Goal: Task Accomplishment & Management: Complete application form

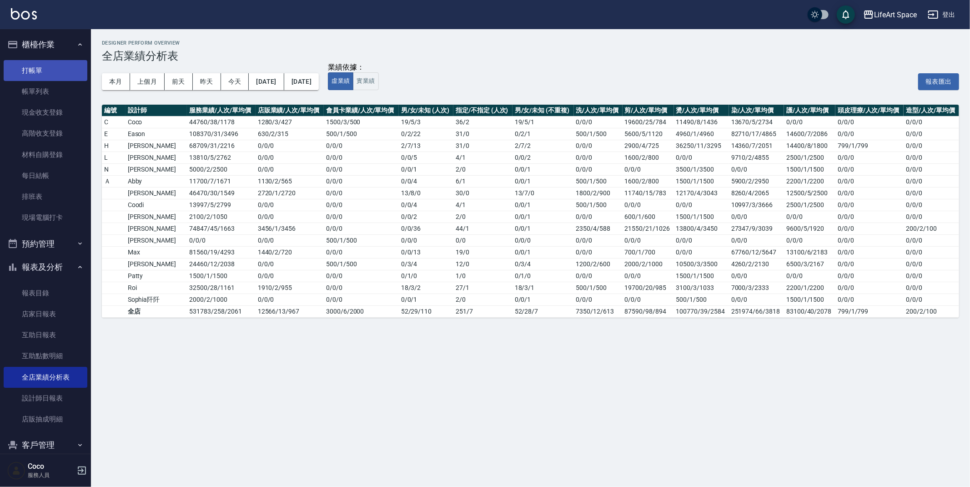
click at [53, 67] on link "打帳單" at bounding box center [46, 70] width 84 height 21
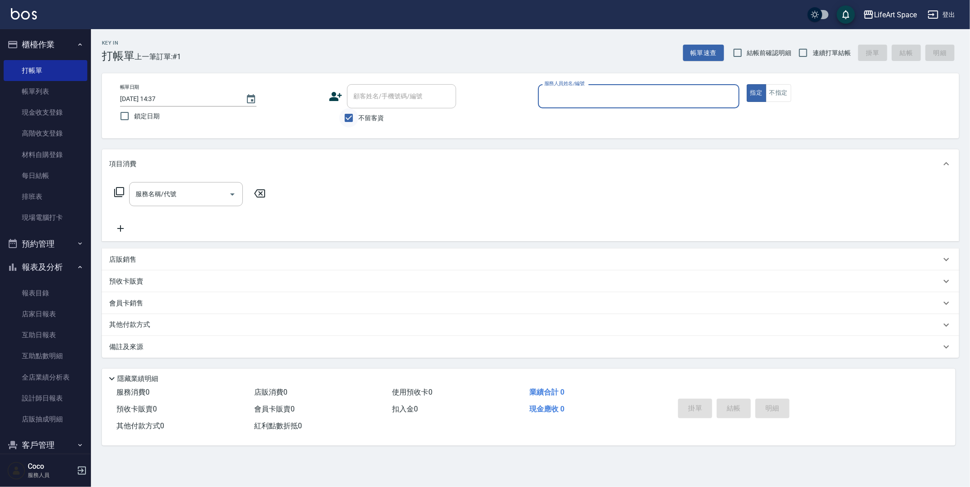
click at [343, 114] on input "不留客資" at bounding box center [348, 117] width 19 height 19
checkbox input "false"
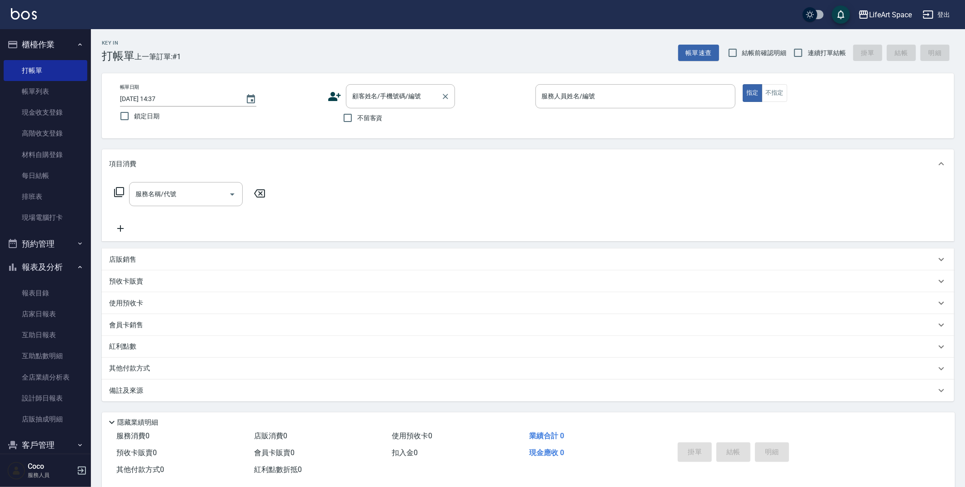
click at [384, 93] on div "顧客姓名/手機號碼/編號 顧客姓名/手機號碼/編號" at bounding box center [400, 96] width 109 height 24
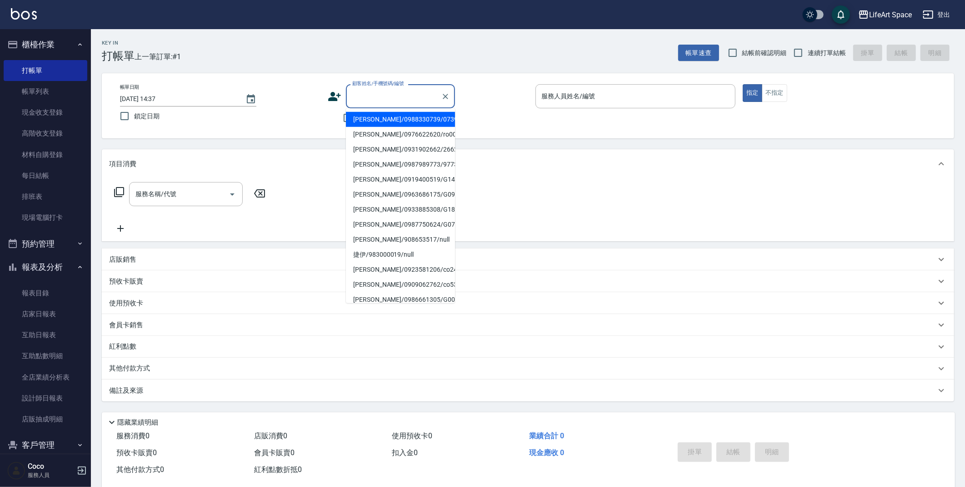
type input "ㄅ"
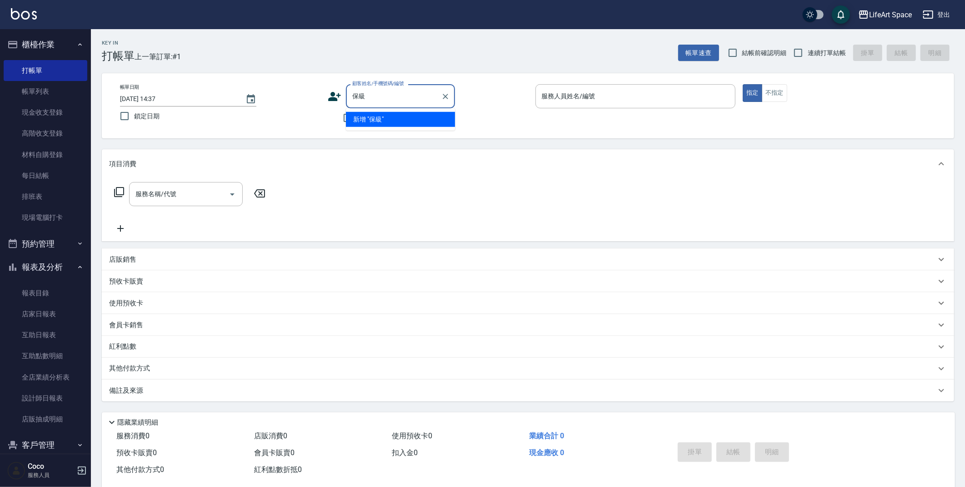
type input "保"
click at [387, 122] on li "寶吉/0979813221/co065*" at bounding box center [400, 119] width 109 height 15
type input "寶吉/0979813221/co065*"
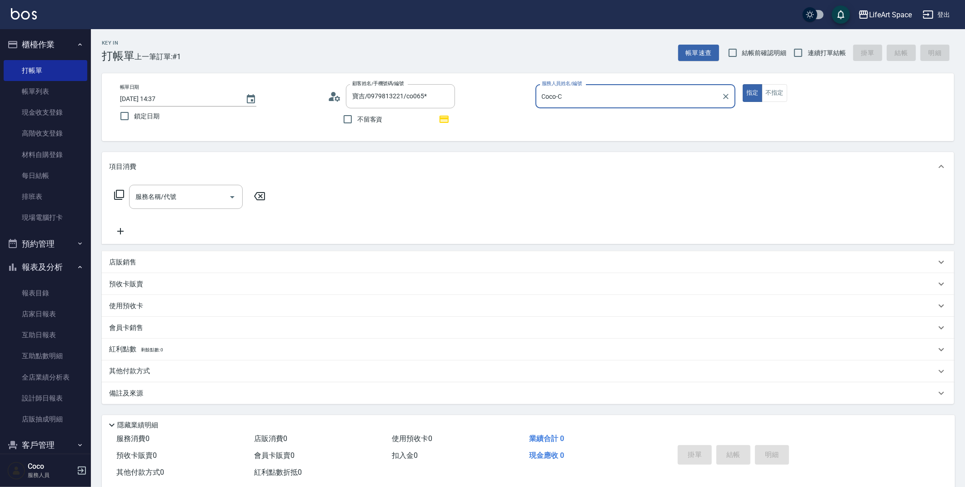
type input "Coco-C"
click at [187, 194] on input "服務名稱/代號" at bounding box center [179, 197] width 92 height 16
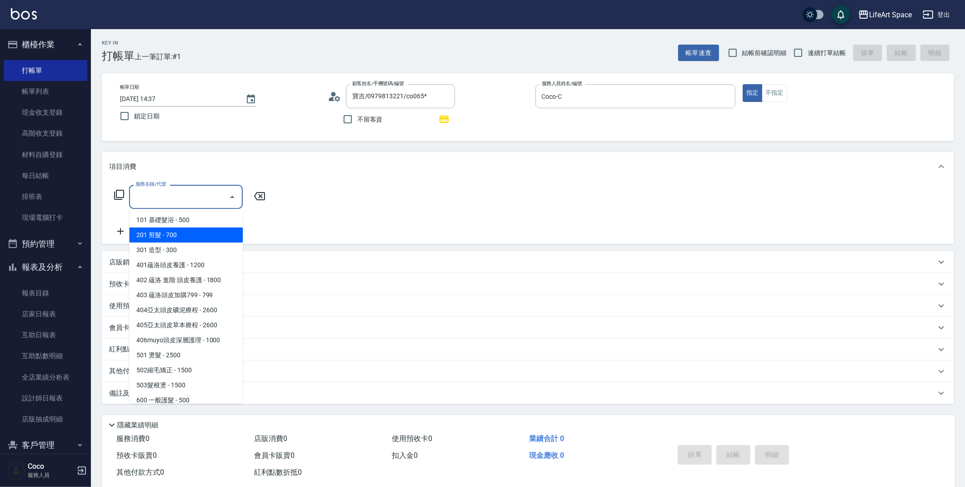
click at [182, 234] on span "201 剪髮 - 700" at bounding box center [186, 234] width 114 height 15
type input "201 剪髮(201)"
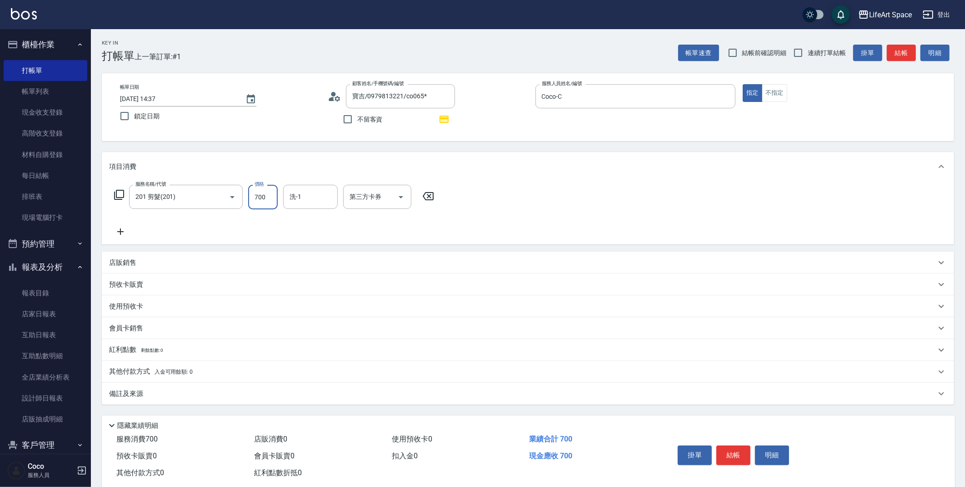
click at [262, 201] on input "700" at bounding box center [263, 197] width 30 height 25
type input "800"
click at [292, 198] on div "洗-1 洗-1" at bounding box center [310, 197] width 55 height 24
click at [301, 230] on div "[PERSON_NAME]阡 (無代號)" at bounding box center [310, 239] width 55 height 25
type input "[PERSON_NAME]阡(無代號)"
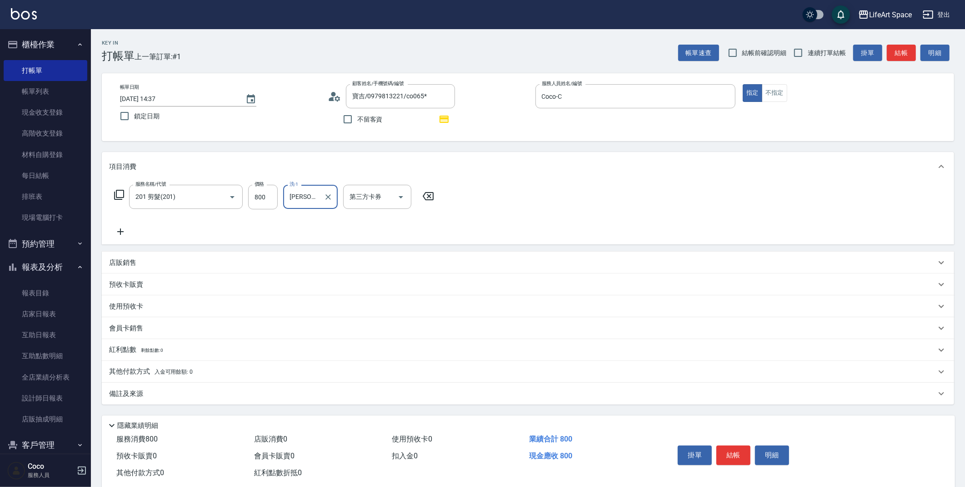
click at [228, 389] on div "備註及來源" at bounding box center [522, 394] width 827 height 10
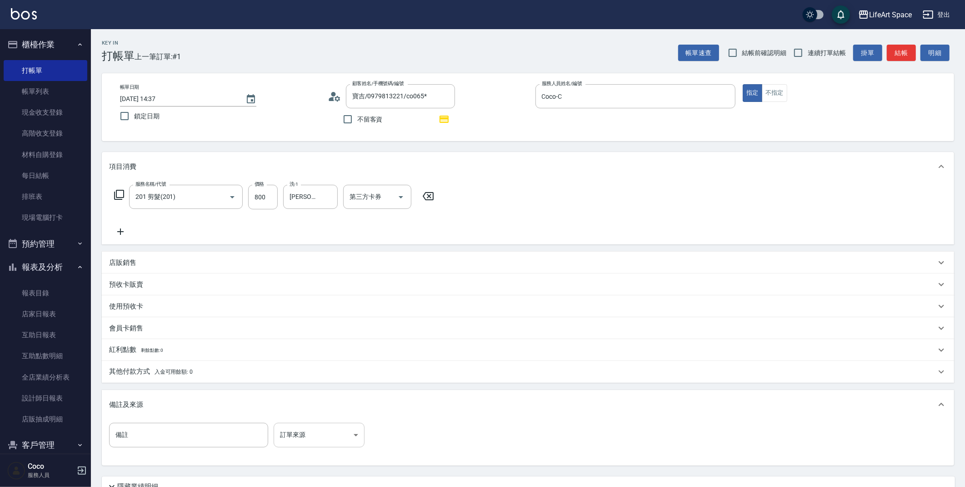
click at [321, 438] on body "LifeArt Space 登出 櫃檯作業 打帳單 帳單列表 現金收支登錄 高階收支登錄 材料自購登錄 每日結帳 排班表 現場電腦打卡 預約管理 預約管理 單…" at bounding box center [482, 282] width 965 height 564
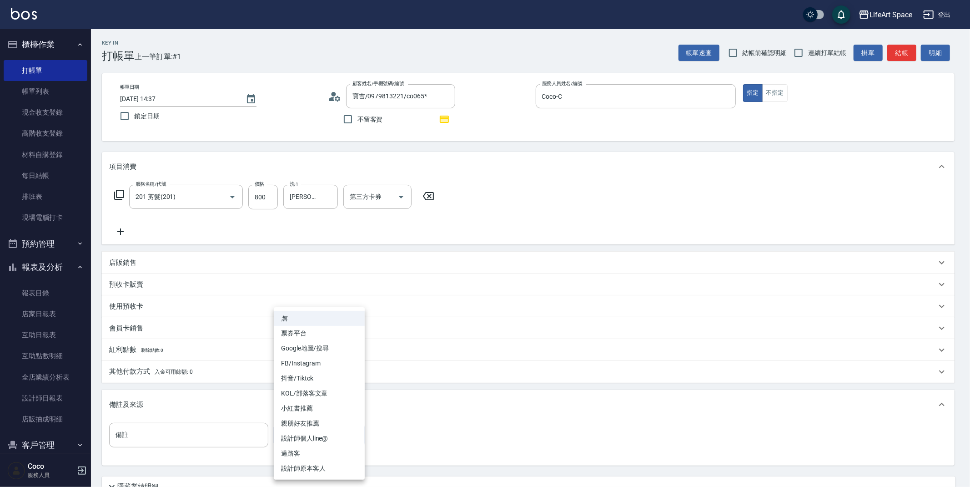
click at [321, 475] on li "設計師原本客人" at bounding box center [319, 468] width 91 height 15
type input "設計師原本客人"
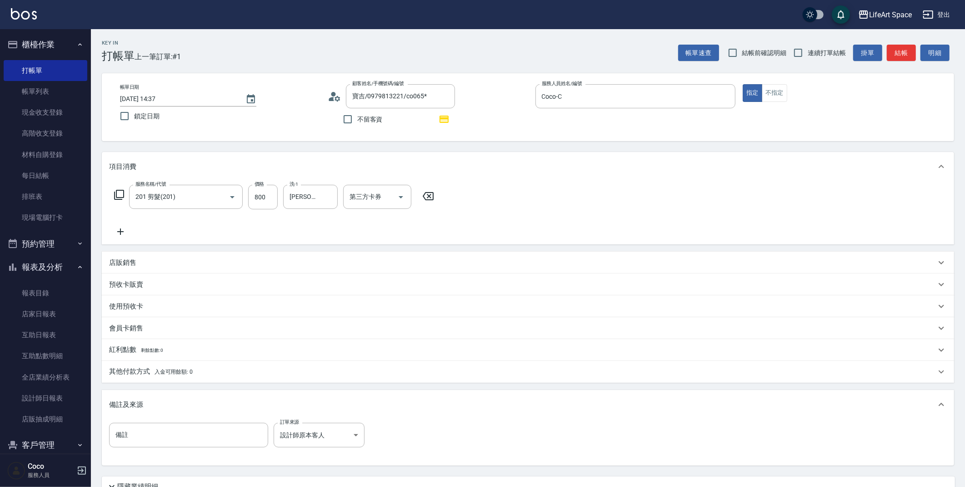
click at [333, 102] on icon at bounding box center [335, 97] width 14 height 14
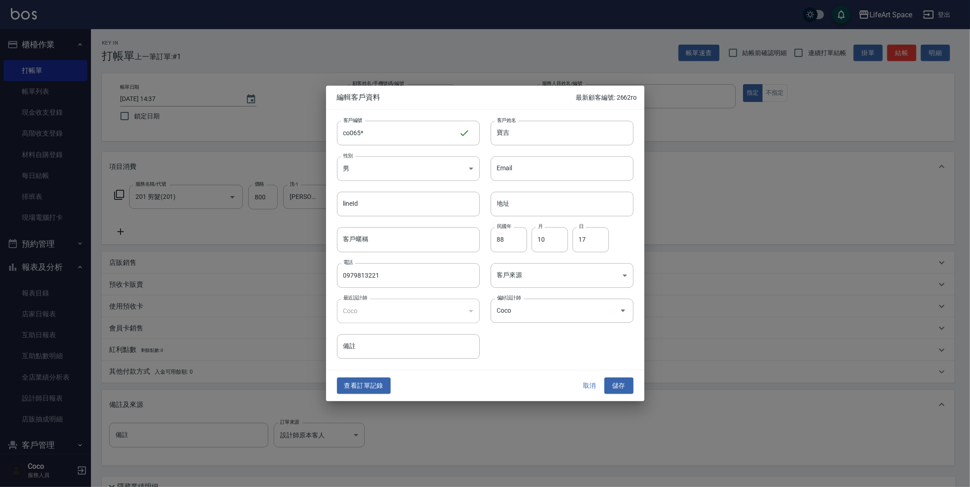
click at [321, 382] on div at bounding box center [485, 243] width 970 height 487
click at [357, 392] on button "查看訂單記錄" at bounding box center [364, 385] width 54 height 17
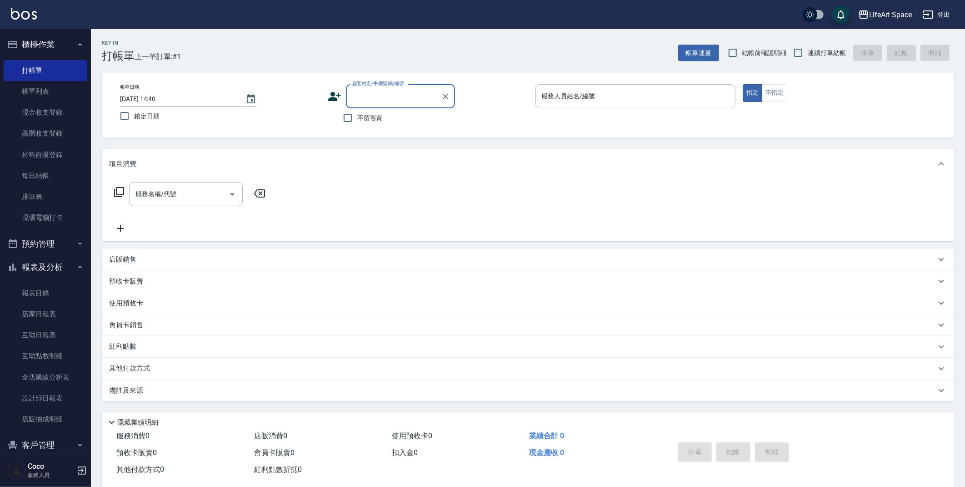
click at [385, 94] on input "顧客姓名/手機號碼/編號" at bounding box center [393, 96] width 87 height 16
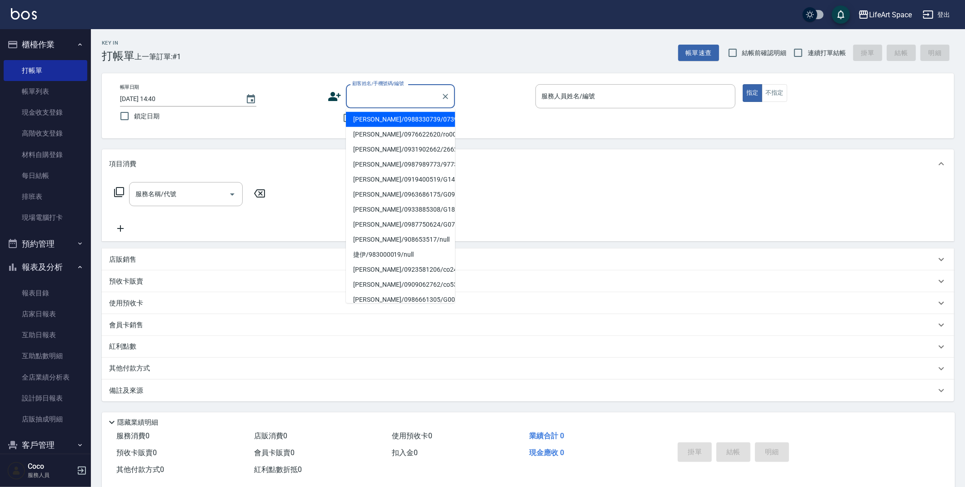
type input "1"
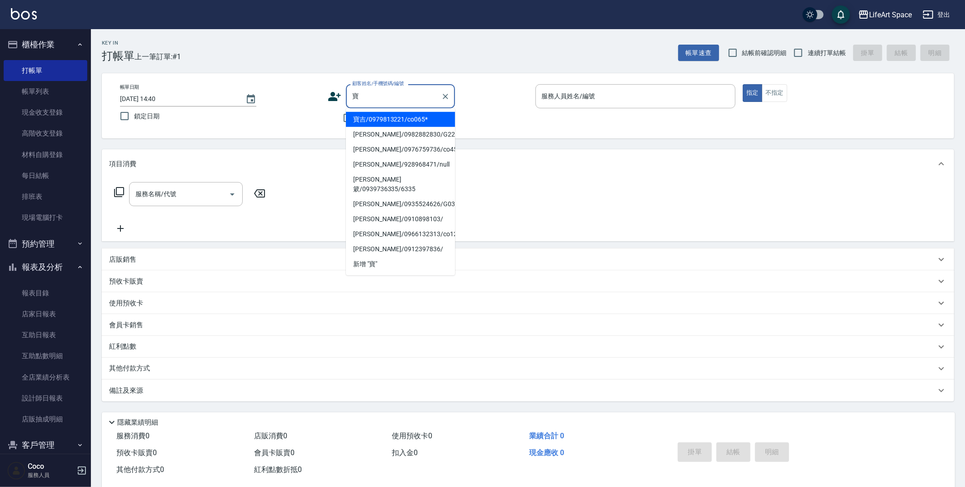
click at [389, 108] on ul "寶吉/0979813221/co065* [PERSON_NAME]/0982882830/G225 [PERSON_NAME]/0976759736/co4…" at bounding box center [400, 191] width 109 height 167
click at [391, 121] on li "寶吉/0979813221/co065*" at bounding box center [400, 119] width 109 height 15
type input "寶吉/0979813221/co065*"
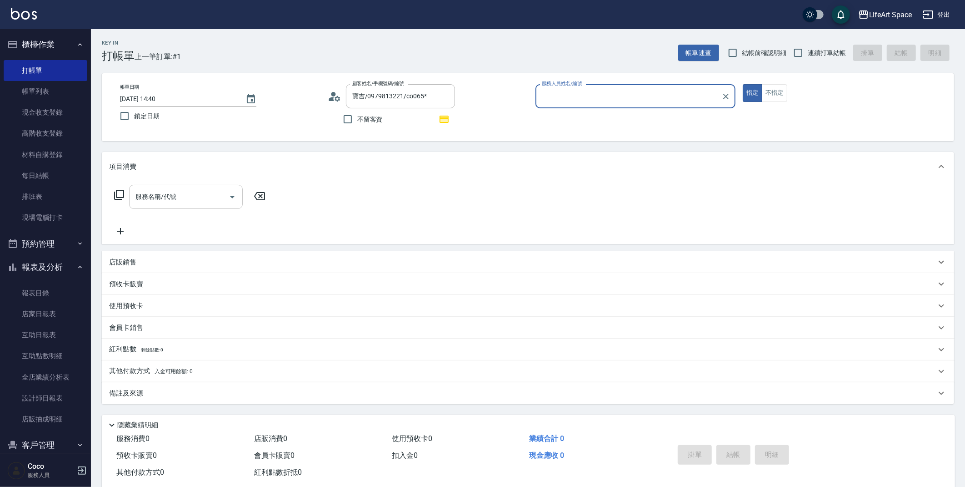
type input "Coco-C"
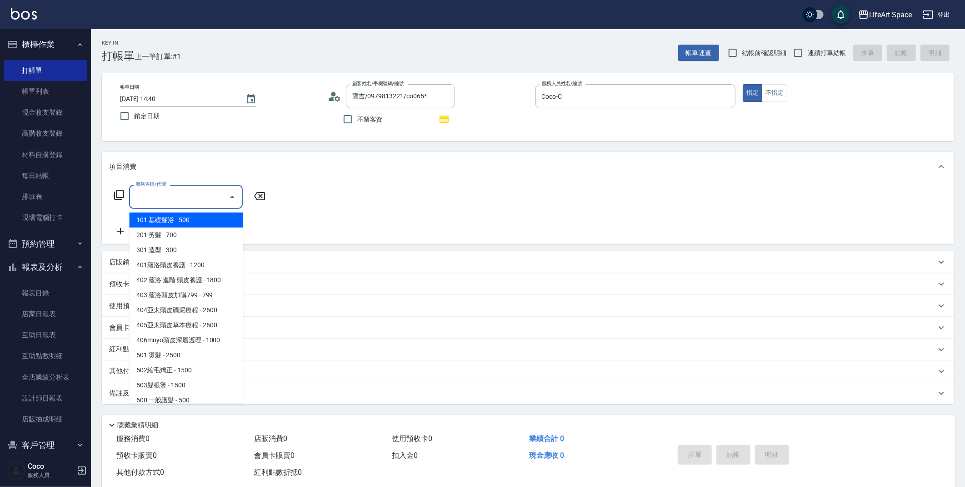
click at [198, 198] on input "服務名稱/代號" at bounding box center [179, 197] width 92 height 16
click at [193, 234] on span "201 剪髮 - 700" at bounding box center [186, 234] width 114 height 15
type input "201 剪髮(201)"
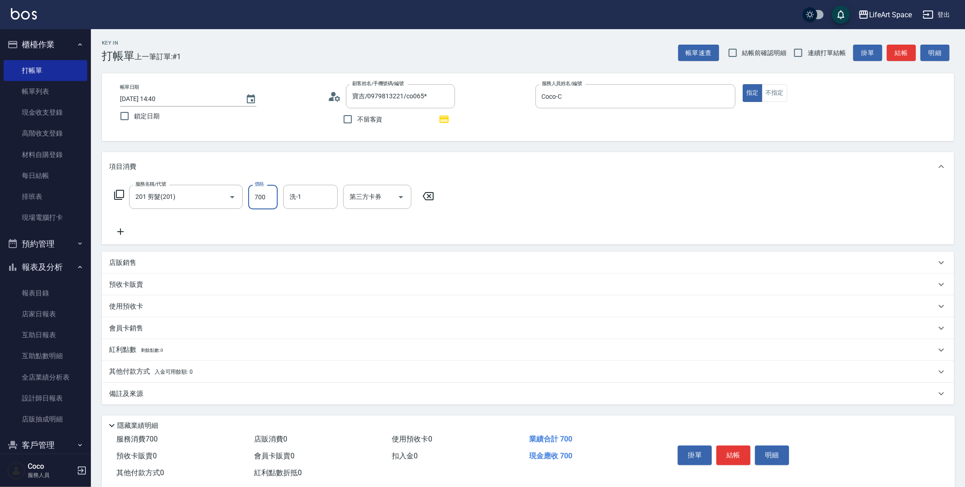
click at [274, 204] on input "700" at bounding box center [263, 197] width 30 height 25
type input "800"
click at [229, 389] on div "備註及來源" at bounding box center [522, 394] width 827 height 10
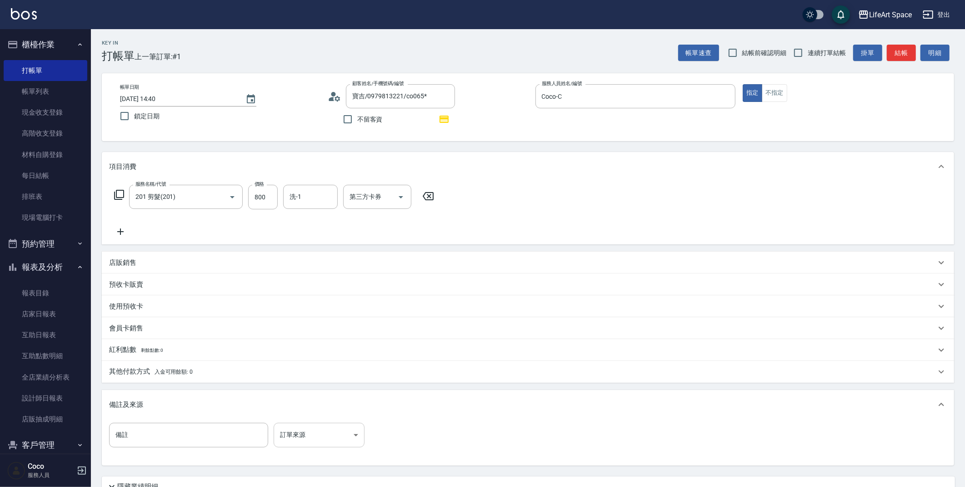
click at [324, 432] on body "LifeArt Space 登出 櫃檯作業 打帳單 帳單列表 現金收支登錄 高階收支登錄 材料自購登錄 每日結帳 排班表 現場電腦打卡 預約管理 預約管理 單…" at bounding box center [482, 282] width 965 height 564
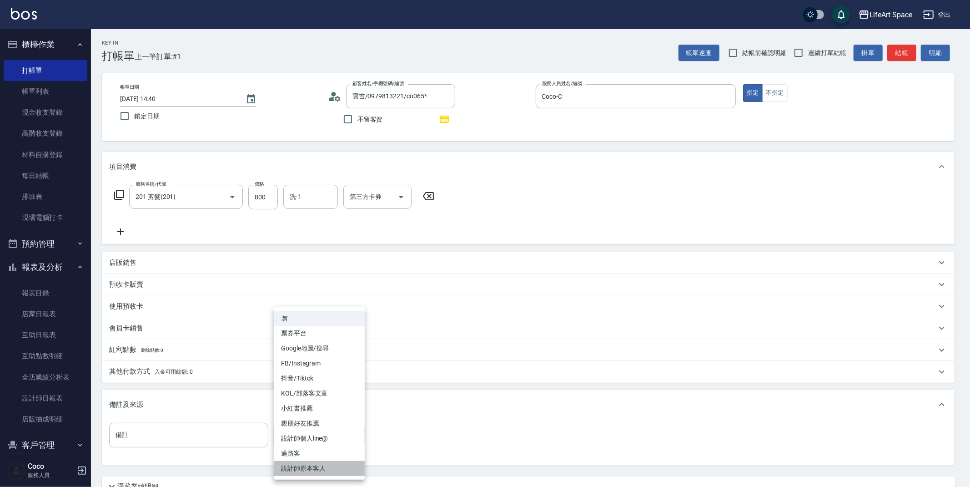
click at [322, 467] on li "設計師原本客人" at bounding box center [319, 468] width 91 height 15
type input "設計師原本客人"
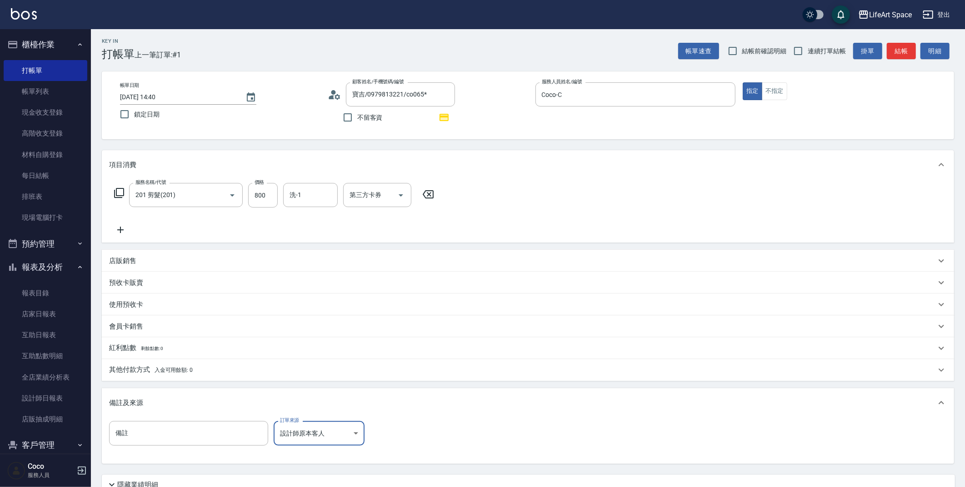
scroll to position [48, 0]
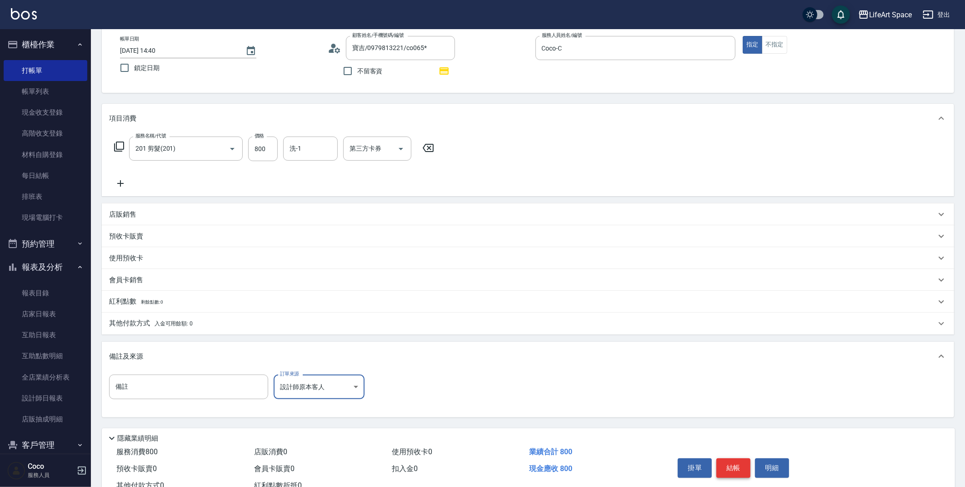
click at [726, 472] on button "結帳" at bounding box center [734, 467] width 34 height 19
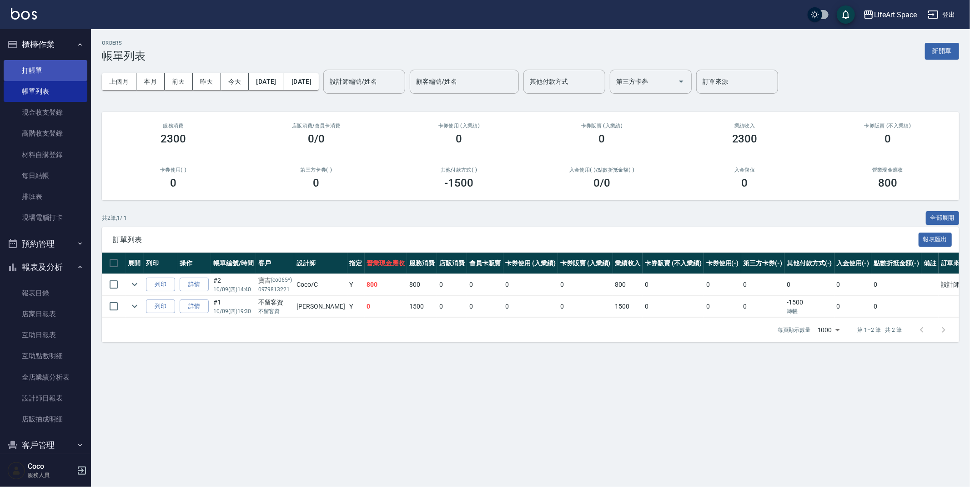
click at [65, 75] on link "打帳單" at bounding box center [46, 70] width 84 height 21
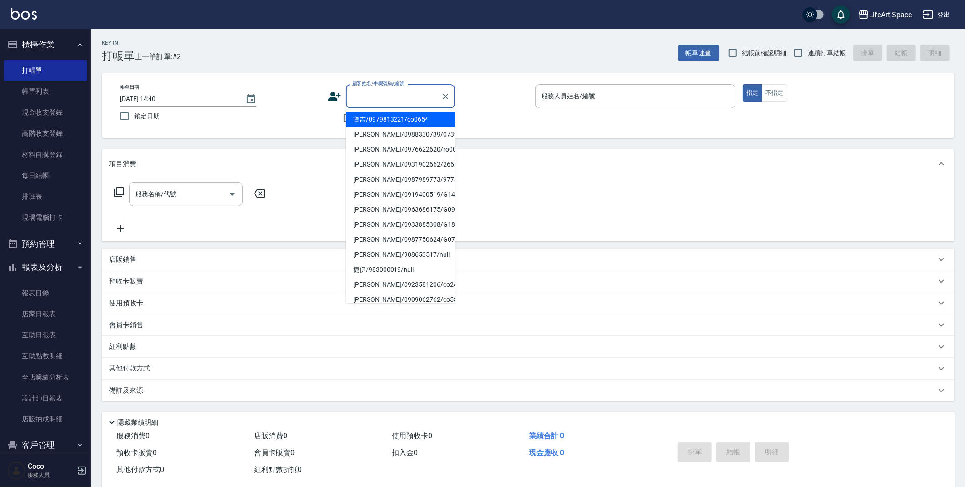
click at [367, 96] on input "顧客姓名/手機號碼/編號" at bounding box center [393, 96] width 87 height 16
type input "s"
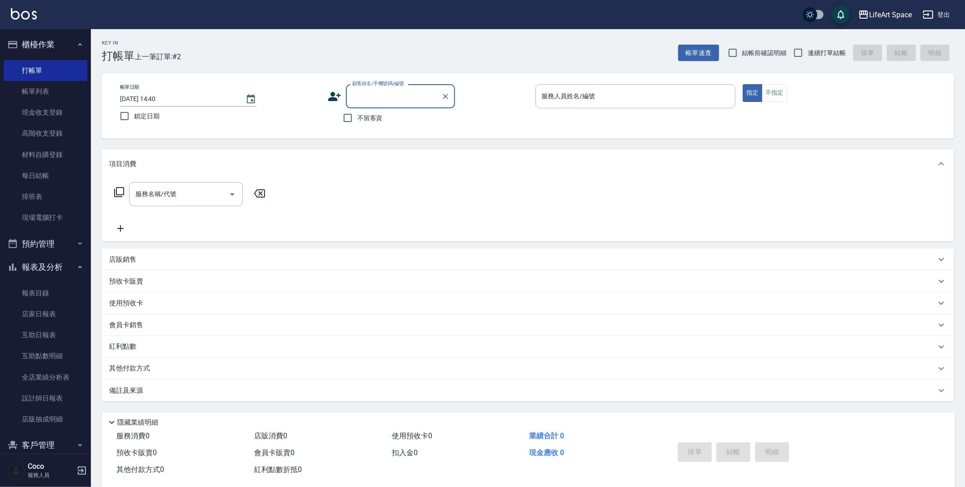
click at [405, 91] on input "顧客姓名/手機號碼/編號" at bounding box center [393, 96] width 87 height 16
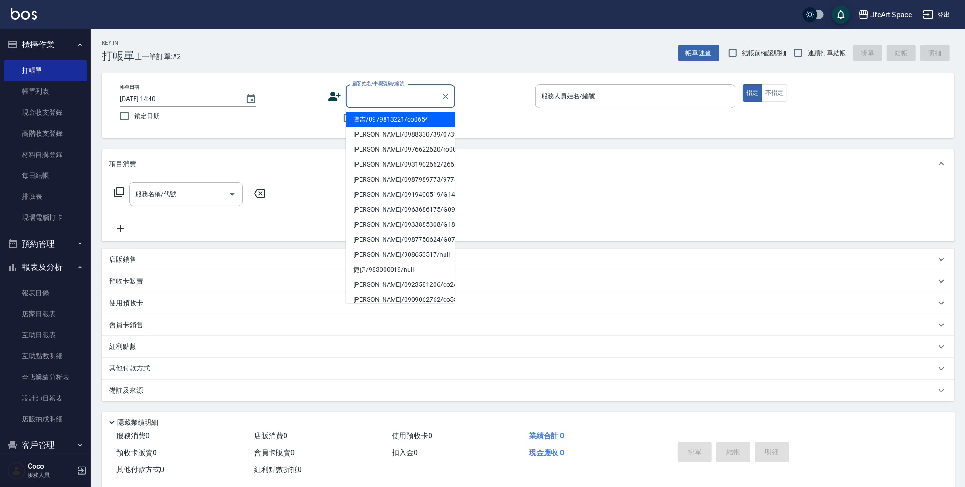
type input "e"
type input "ㄎ"
type input "ㄒ"
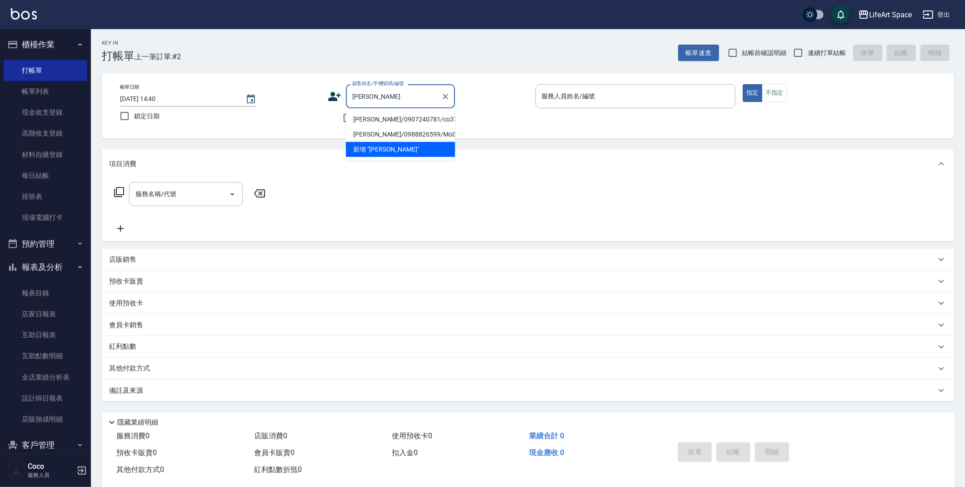
click at [406, 117] on li "[PERSON_NAME]/0907240781/co370*" at bounding box center [400, 119] width 109 height 15
type input "[PERSON_NAME]/0907240781/co370*"
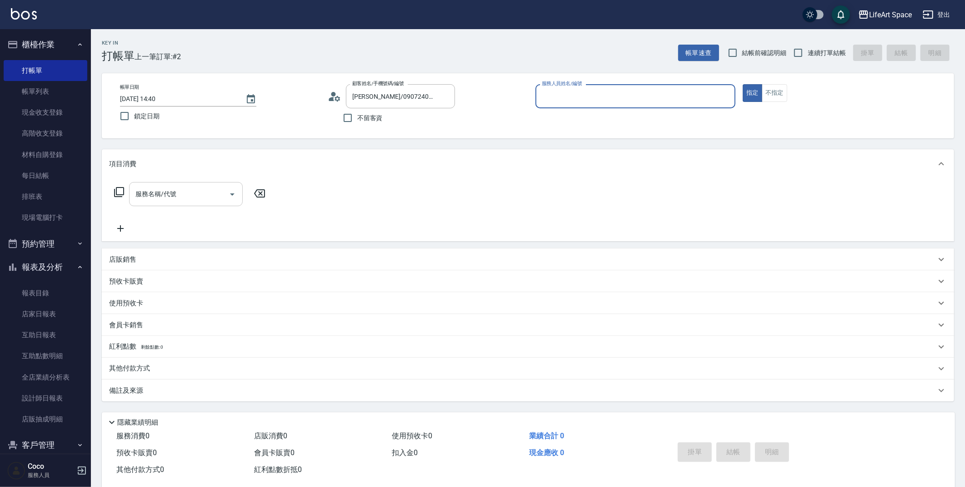
click at [175, 188] on input "服務名稱/代號" at bounding box center [179, 194] width 92 height 16
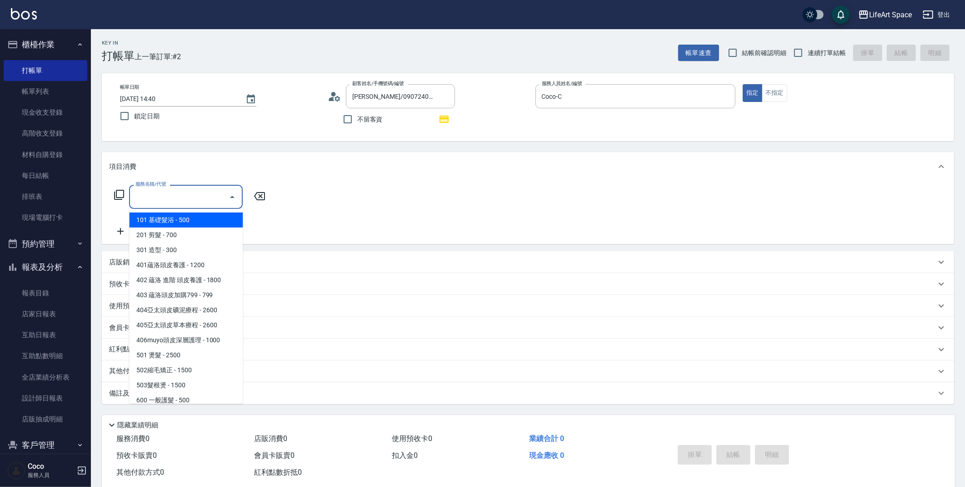
type input "Coco-C"
click at [184, 231] on span "201 剪髮 - 700" at bounding box center [186, 234] width 114 height 15
type input "201 剪髮(201)"
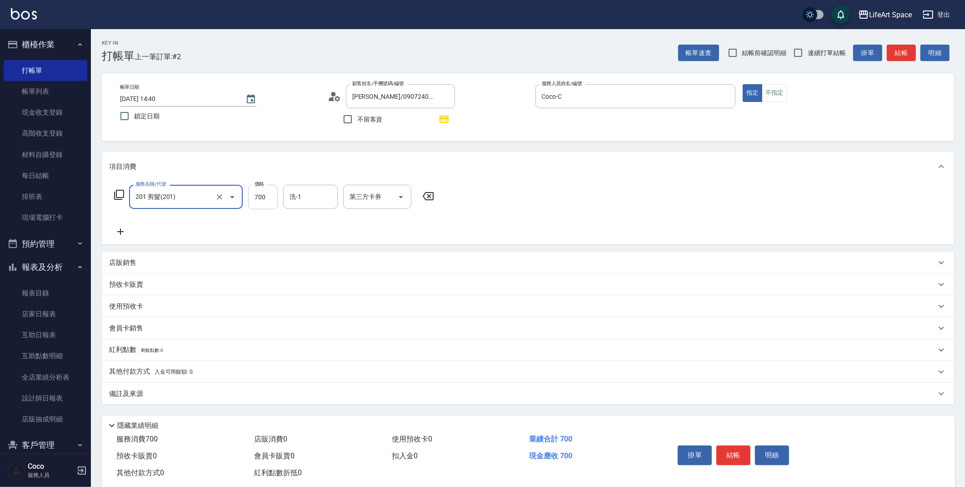
click at [256, 200] on input "700" at bounding box center [263, 197] width 30 height 25
type input "800"
click at [126, 233] on icon at bounding box center [120, 231] width 23 height 11
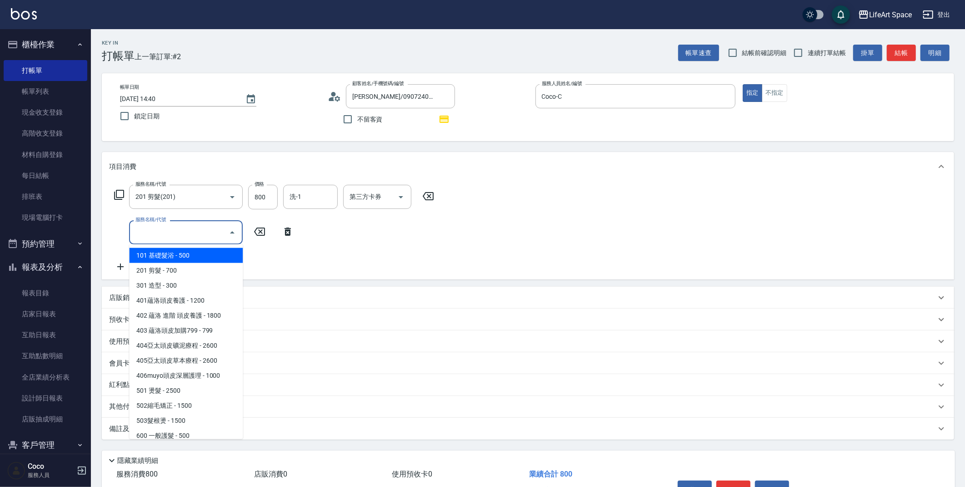
click at [174, 232] on input "服務名稱/代號" at bounding box center [179, 232] width 92 height 16
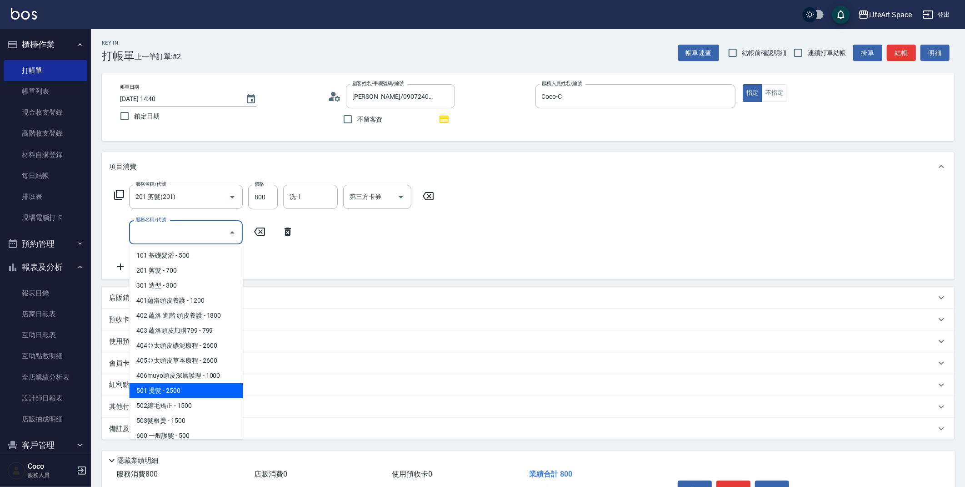
click at [181, 389] on span "501 燙髮 - 2500" at bounding box center [186, 390] width 114 height 15
type input "501 燙髮(501)"
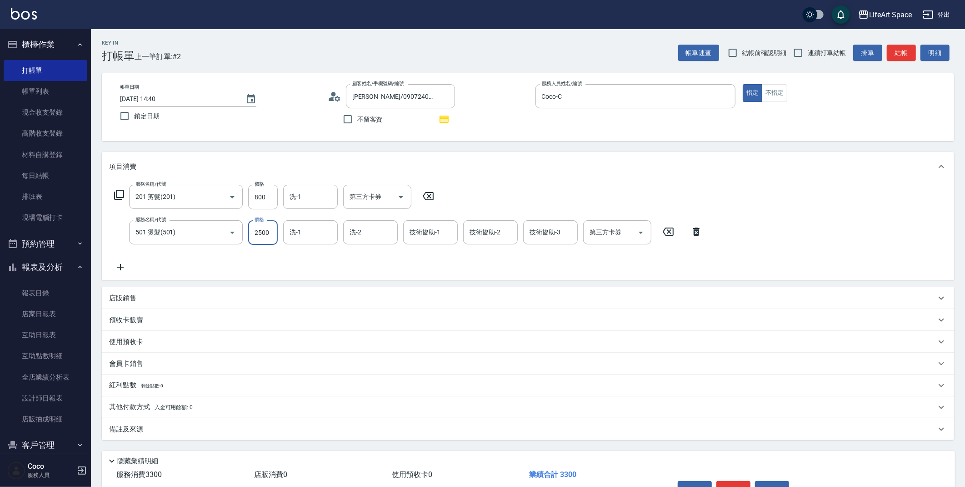
click at [266, 227] on input "2500" at bounding box center [263, 232] width 30 height 25
type input "2720"
click at [222, 432] on div "備註及來源" at bounding box center [522, 429] width 827 height 10
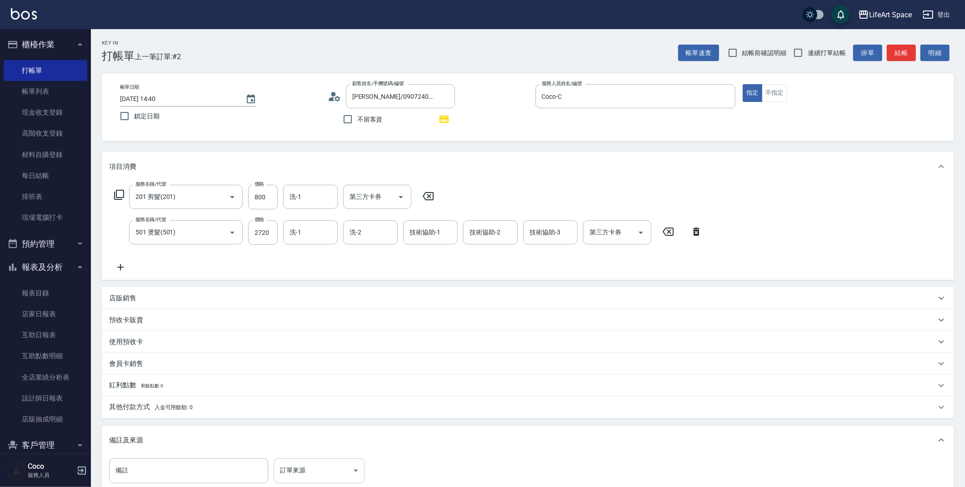
click at [315, 472] on body "LifeArt Space 登出 櫃檯作業 打帳單 帳單列表 現金收支登錄 高階收支登錄 材料自購登錄 每日結帳 排班表 現場電腦打卡 預約管理 預約管理 單…" at bounding box center [482, 300] width 965 height 600
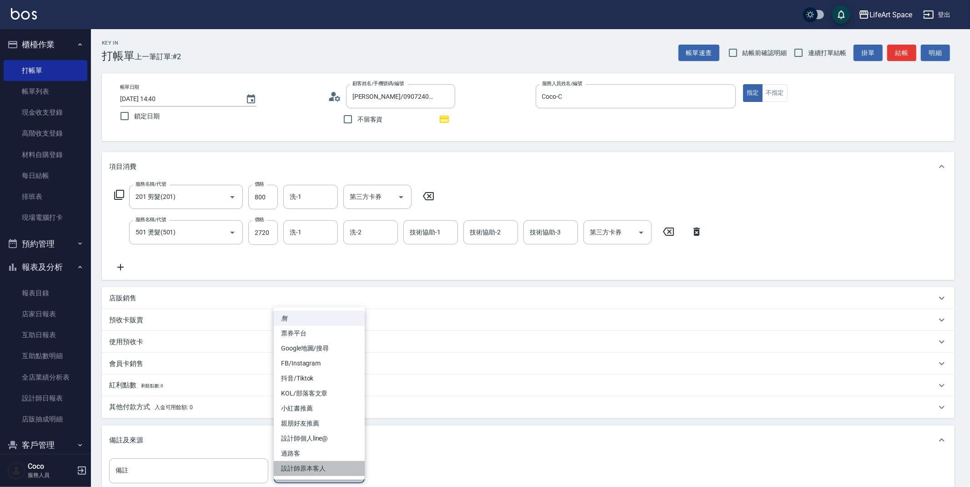
click at [318, 472] on li "設計師原本客人" at bounding box center [319, 468] width 91 height 15
type input "設計師原本客人"
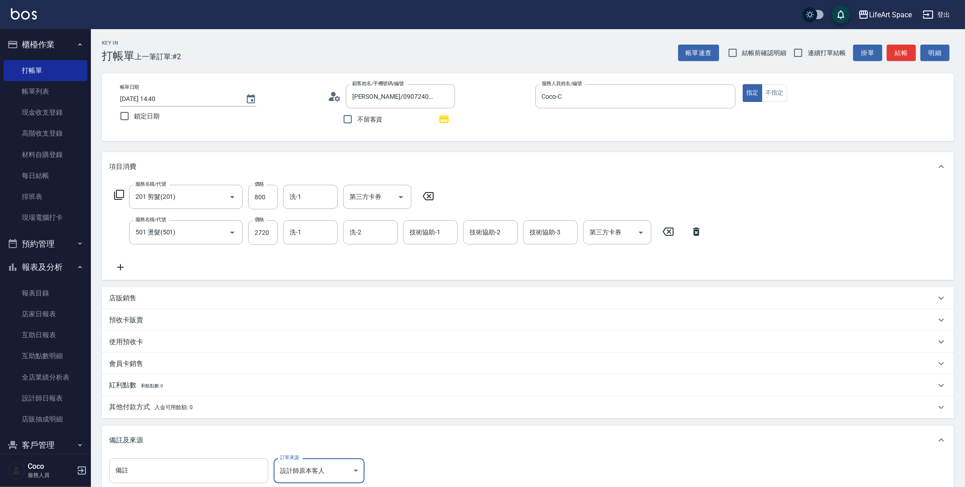
click at [169, 469] on input "備註" at bounding box center [188, 470] width 159 height 25
type input "s"
type input "ㄎ"
type input "護 :0"
click at [328, 233] on input "洗-1" at bounding box center [310, 232] width 46 height 16
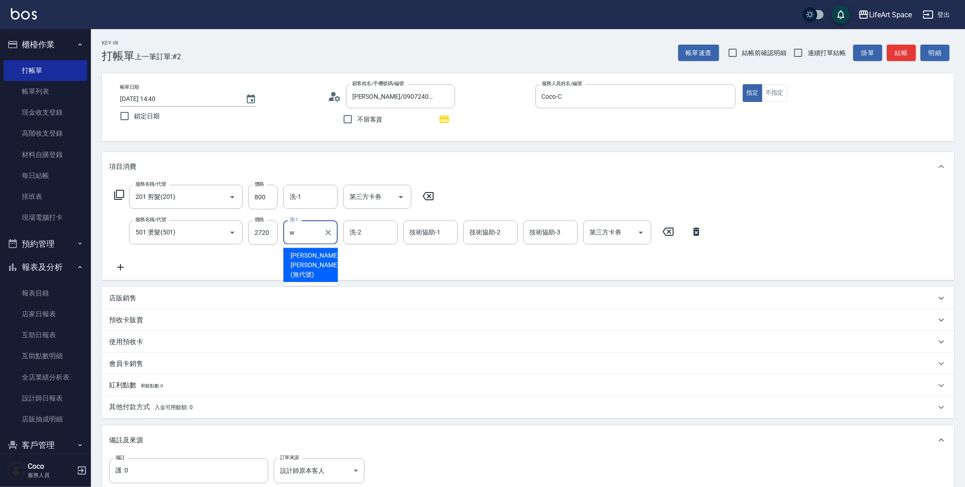
click at [316, 255] on span "[PERSON_NAME] [PERSON_NAME] (無代號)" at bounding box center [315, 265] width 48 height 29
type input "[PERSON_NAME] [PERSON_NAME](無代號)"
click at [370, 231] on input "洗-2" at bounding box center [370, 232] width 46 height 16
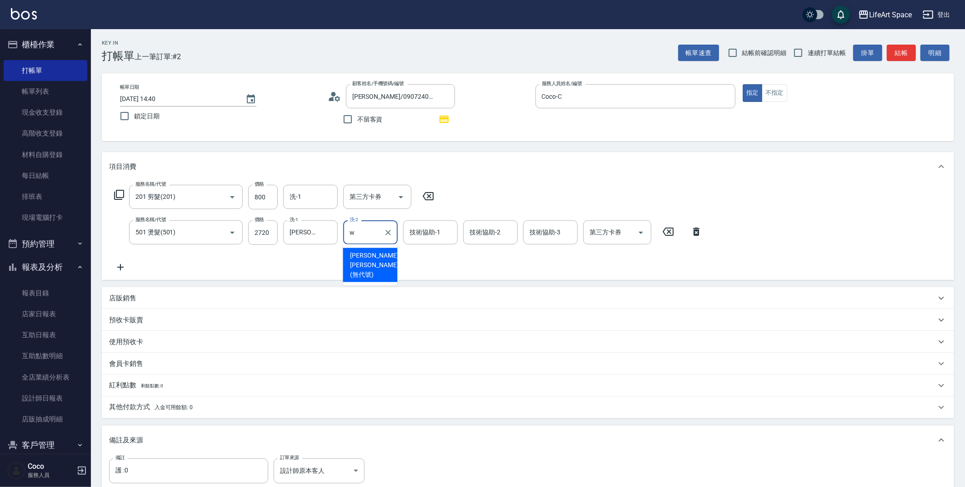
click at [368, 259] on span "[PERSON_NAME] [PERSON_NAME] (無代號)" at bounding box center [374, 265] width 48 height 29
type input "[PERSON_NAME] [PERSON_NAME](無代號)"
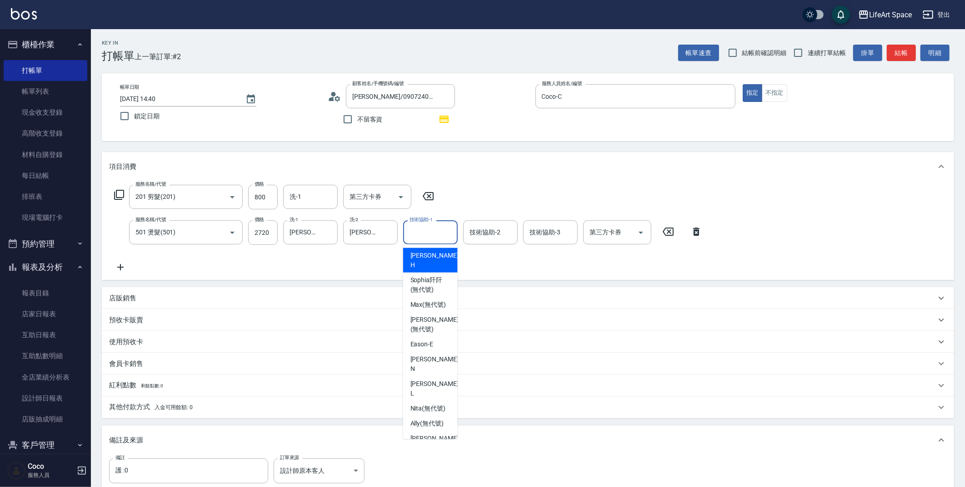
click at [447, 231] on input "技術協助-1" at bounding box center [430, 232] width 46 height 16
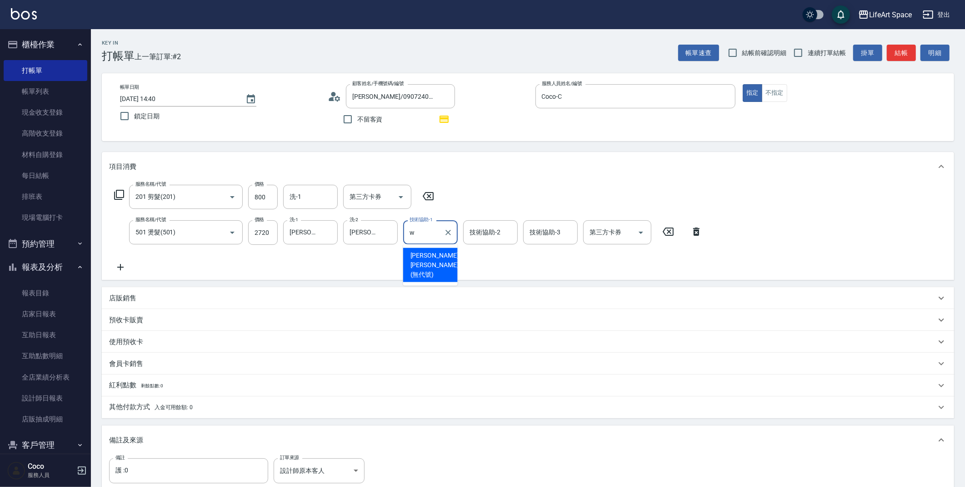
click at [433, 257] on span "[PERSON_NAME] [PERSON_NAME] (無代號)" at bounding box center [435, 265] width 48 height 29
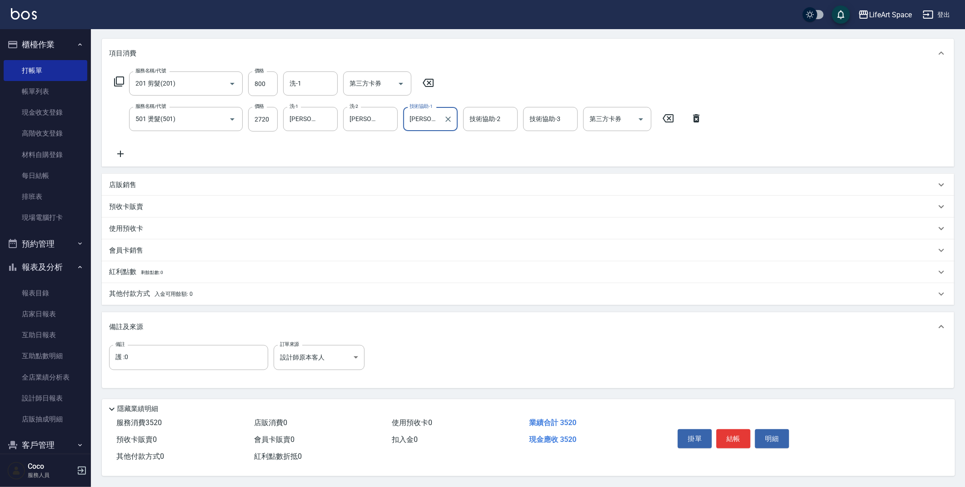
scroll to position [116, 0]
type input "[PERSON_NAME] [PERSON_NAME](無代號)"
click at [742, 439] on button "結帳" at bounding box center [734, 438] width 34 height 19
